Goal: Information Seeking & Learning: Learn about a topic

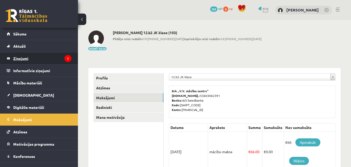
click at [33, 59] on legend "Ziņojumi 1" at bounding box center [42, 58] width 58 height 12
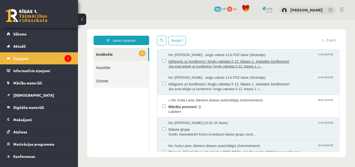
click at [286, 65] on span "Jūs esat ielūgti uz konferenci 'Angļu valodas II 12. klases 1. i..." at bounding box center [252, 66] width 166 height 5
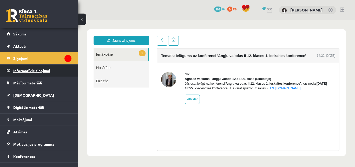
click at [57, 70] on legend "Informatīvie ziņojumi 0" at bounding box center [42, 71] width 58 height 12
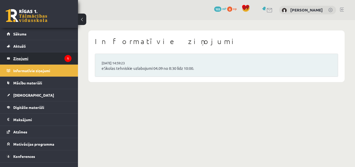
click at [46, 63] on legend "Ziņojumi 1" at bounding box center [42, 58] width 58 height 12
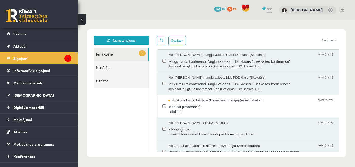
click at [114, 52] on link "1 Ienākošie" at bounding box center [121, 54] width 55 height 13
click at [181, 42] on button "Opcijas" at bounding box center [177, 40] width 17 height 9
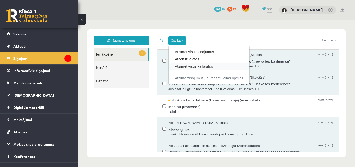
click at [191, 66] on link "Atzīmēt visus kā lasītus" at bounding box center [209, 66] width 68 height 5
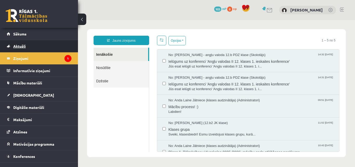
click at [30, 47] on link "Aktuāli" at bounding box center [39, 46] width 65 height 12
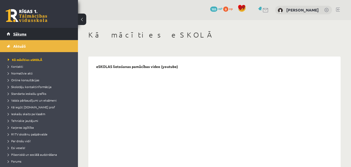
click at [51, 32] on link "Sākums" at bounding box center [39, 34] width 65 height 12
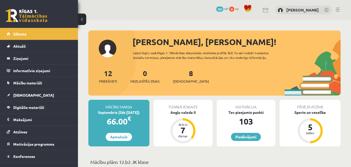
scroll to position [26, 0]
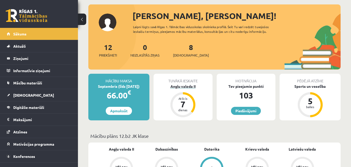
click at [184, 103] on div "7" at bounding box center [183, 104] width 16 height 8
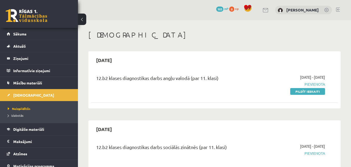
drag, startPoint x: 302, startPoint y: 92, endPoint x: 220, endPoint y: 24, distance: 106.4
click at [302, 93] on link "Pildīt ieskaiti" at bounding box center [308, 91] width 35 height 7
